Goal: Task Accomplishment & Management: Manage account settings

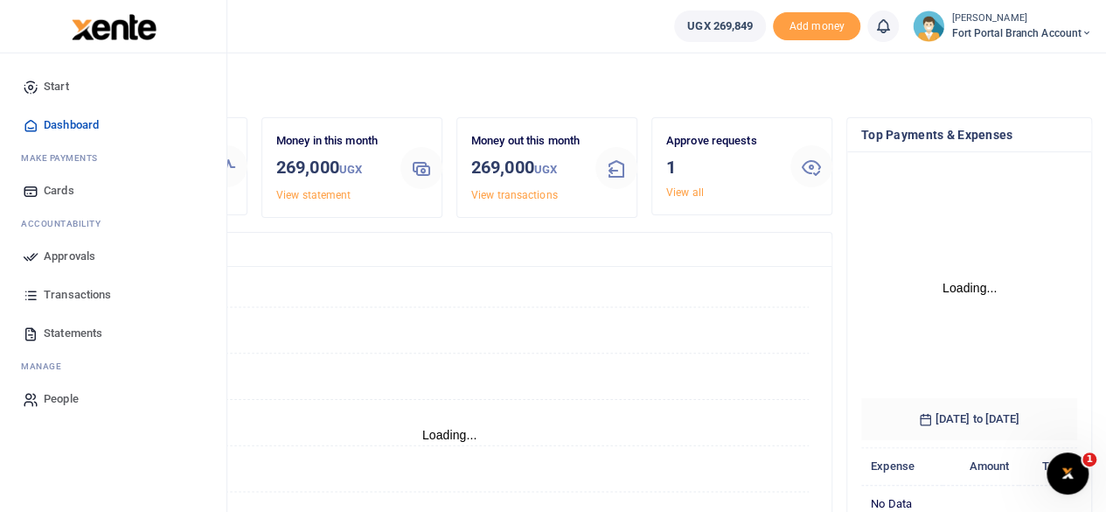
click at [66, 256] on span "Approvals" at bounding box center [70, 255] width 52 height 17
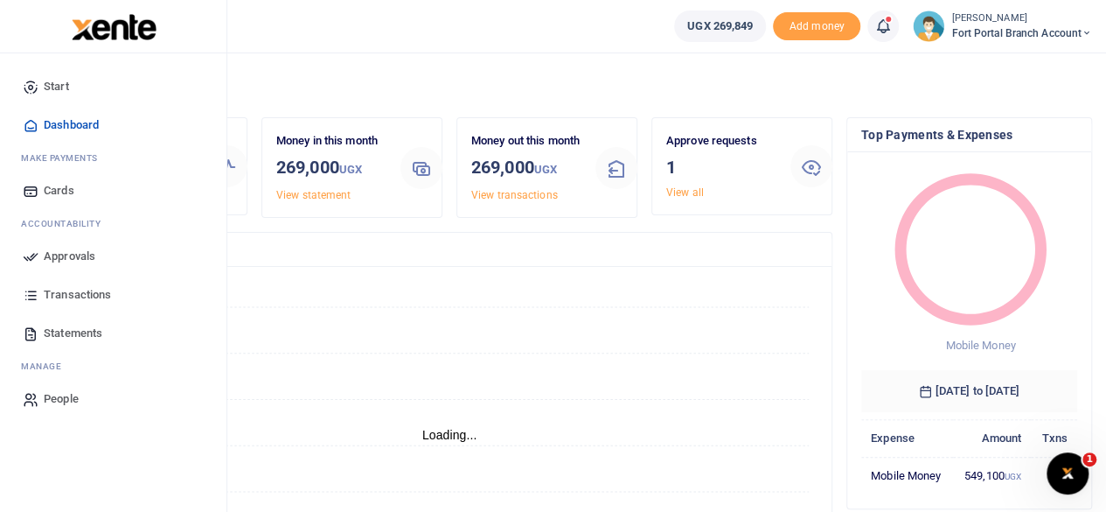
scroll to position [14, 14]
click at [94, 256] on span "Approvals" at bounding box center [70, 255] width 52 height 17
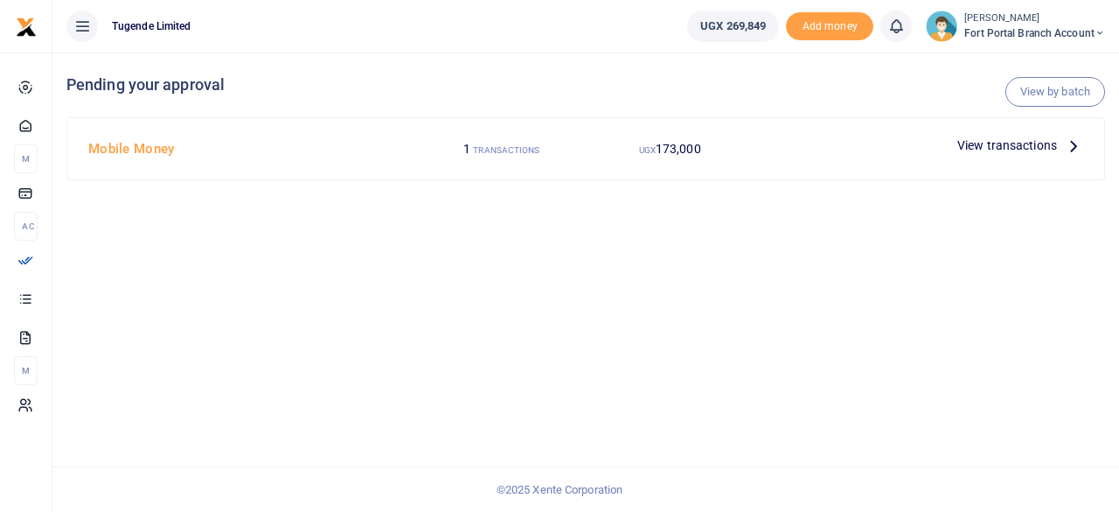
click at [1027, 144] on span "View transactions" at bounding box center [1007, 145] width 100 height 19
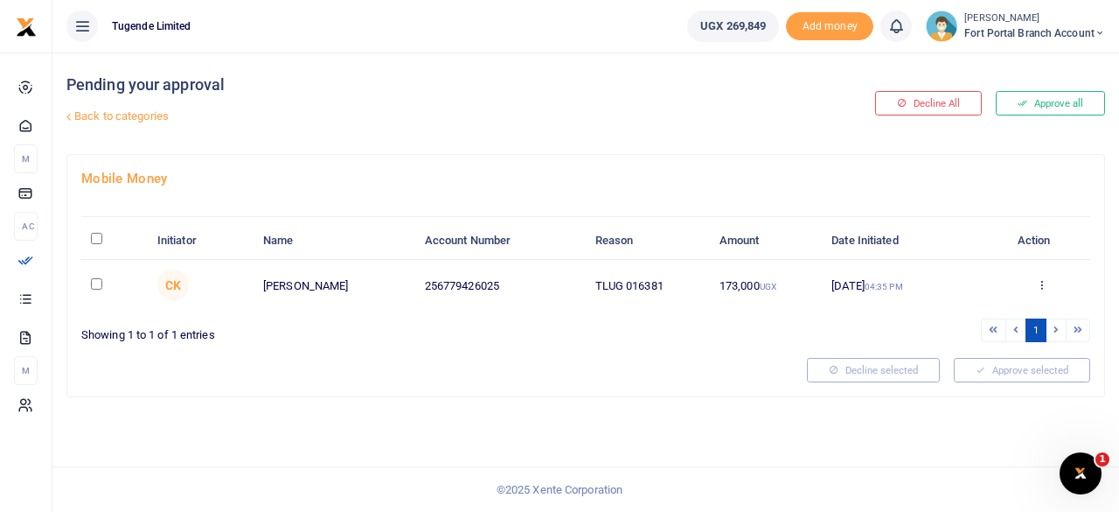
click at [96, 286] on input "checkbox" at bounding box center [96, 283] width 11 height 11
checkbox input "true"
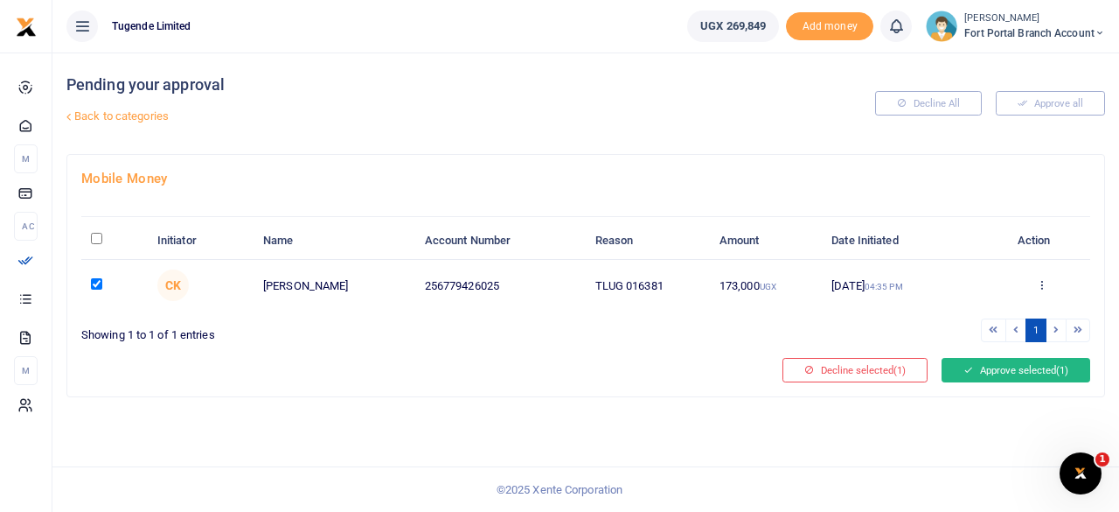
click at [1011, 369] on button "Approve selected (1)" at bounding box center [1016, 370] width 149 height 24
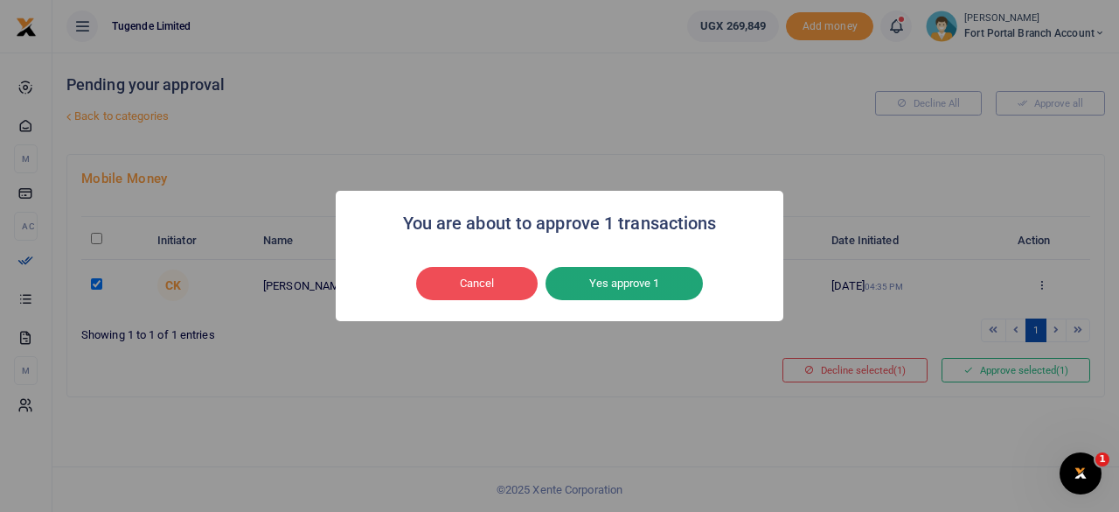
click at [637, 288] on button "Yes approve 1" at bounding box center [624, 283] width 157 height 33
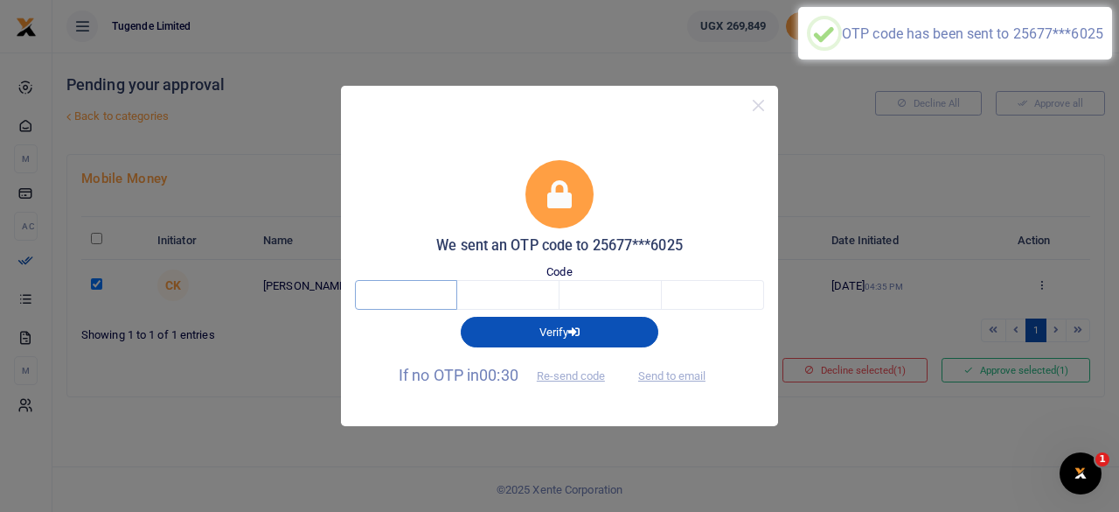
click at [430, 293] on input "text" at bounding box center [406, 295] width 102 height 30
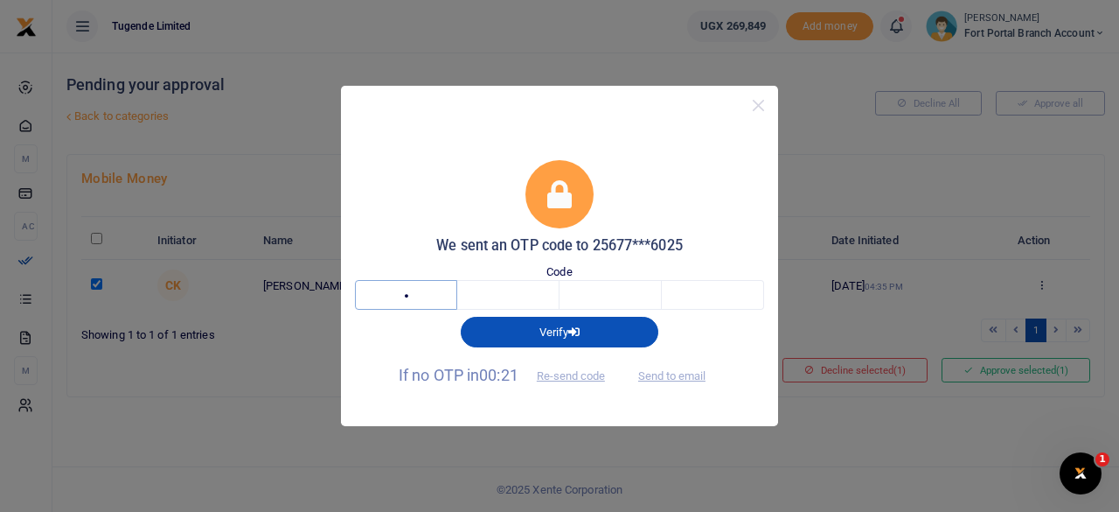
type input "6"
type input "1"
type input "4"
type input "0"
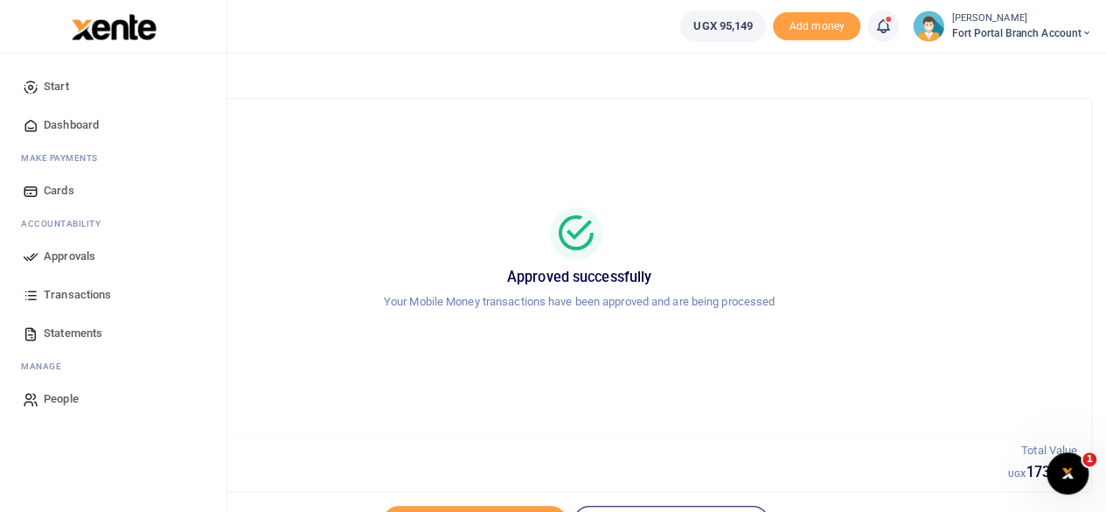
click at [84, 288] on span "Transactions" at bounding box center [77, 294] width 67 height 17
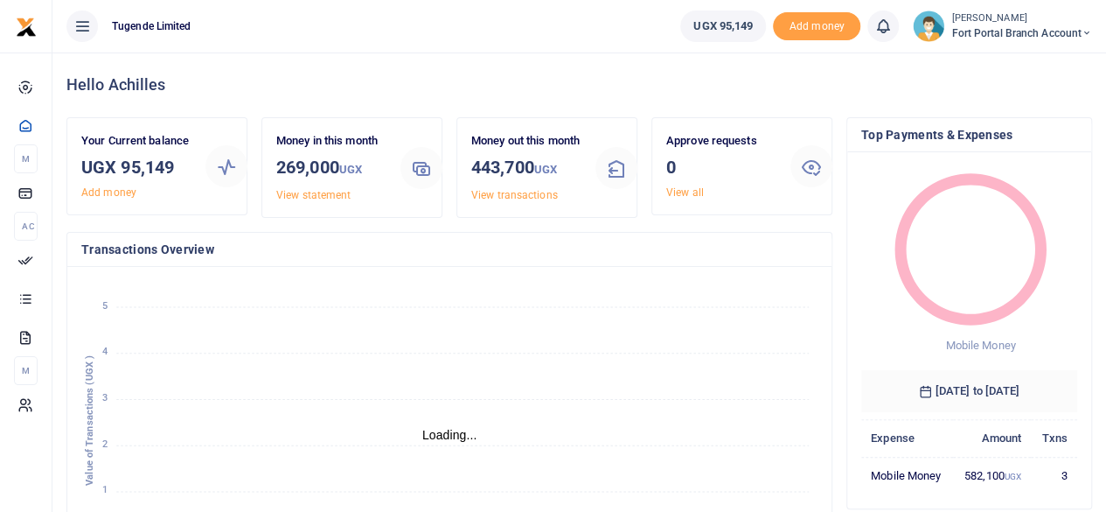
scroll to position [14, 14]
